Goal: Information Seeking & Learning: Learn about a topic

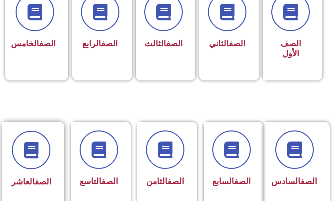
scroll to position [166, 0]
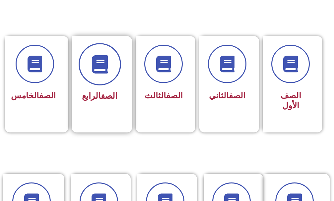
click at [97, 78] on span at bounding box center [100, 64] width 42 height 42
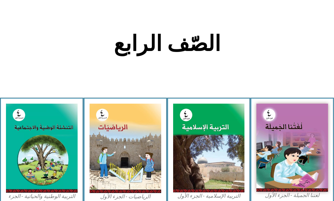
scroll to position [232, 0]
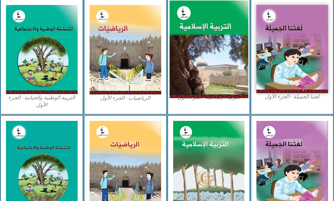
click at [207, 30] on img at bounding box center [209, 49] width 79 height 98
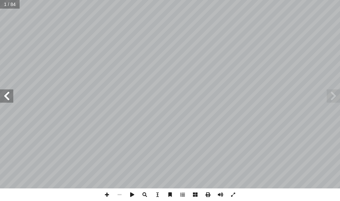
click at [10, 103] on span at bounding box center [6, 96] width 13 height 13
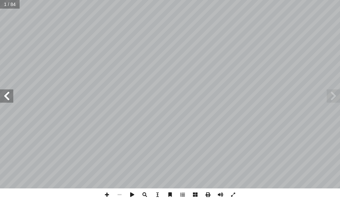
click at [10, 103] on span at bounding box center [6, 96] width 13 height 13
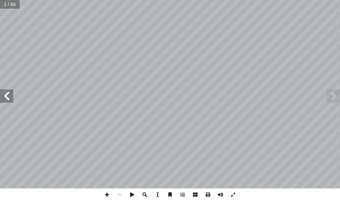
click at [10, 103] on span at bounding box center [6, 96] width 13 height 13
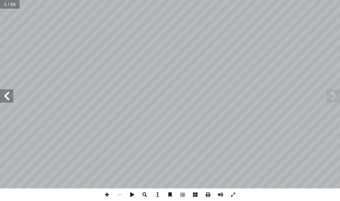
click at [10, 103] on div "ُ ة َّ ي ِ لام ْ س إ � ِ ال ُ ة َ ي ِ ب ْ ر َّ الت سماعيل شندي د. خالد تربان إ …" at bounding box center [170, 94] width 340 height 189
click at [6, 100] on span at bounding box center [6, 96] width 13 height 13
click at [339, 0] on html "الصفحة الرئيسية الصف الأول الصف الثاني الصف الثالث الصف الرابع الصف الخامس الصف…" at bounding box center [170, 22] width 340 height 45
click at [107, 191] on span at bounding box center [107, 195] width 13 height 13
click at [5, 95] on span at bounding box center [6, 96] width 13 height 13
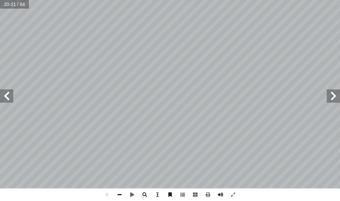
click at [7, 96] on span at bounding box center [6, 96] width 13 height 13
click at [334, 97] on span at bounding box center [333, 96] width 13 height 13
click at [119, 192] on span at bounding box center [119, 195] width 13 height 13
click at [339, 0] on html "الصفحة الرئيسية الصف الأول الصف الثاني الصف الثالث الصف الرابع الصف الخامس الصف…" at bounding box center [170, 22] width 340 height 45
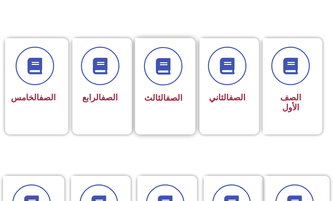
scroll to position [166, 0]
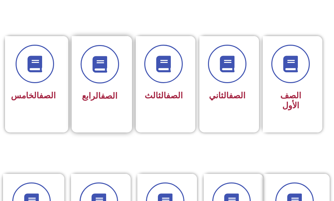
click at [111, 96] on link "الصف" at bounding box center [109, 96] width 17 height 10
click at [101, 91] on link "الصف" at bounding box center [109, 96] width 17 height 10
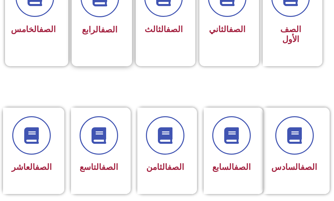
scroll to position [215, 0]
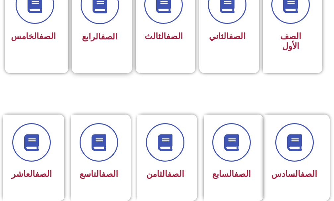
click at [90, 51] on div "الصف الرابع" at bounding box center [100, 20] width 56 height 87
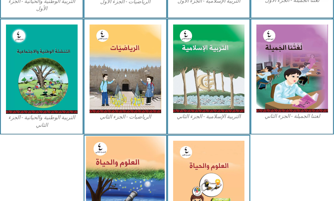
scroll to position [332, 0]
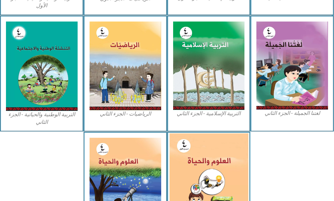
click at [198, 164] on img at bounding box center [209, 183] width 79 height 98
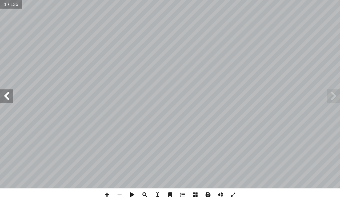
click at [8, 94] on span at bounding box center [6, 96] width 13 height 13
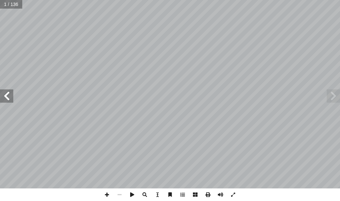
click at [8, 94] on span at bounding box center [6, 96] width 13 height 13
click at [0, 90] on span at bounding box center [6, 96] width 13 height 13
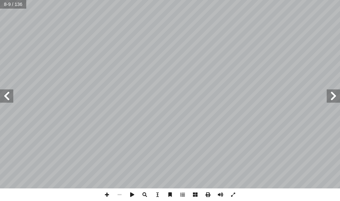
click at [0, 92] on span at bounding box center [6, 96] width 13 height 13
